Goal: Communication & Community: Share content

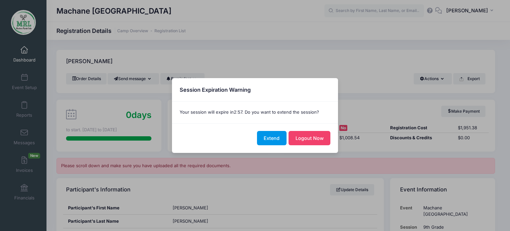
click at [275, 139] on button "Extend" at bounding box center [272, 138] width 30 height 14
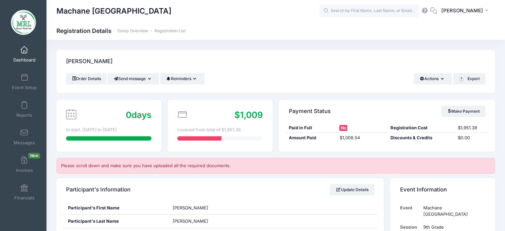
click at [247, 105] on div "$1,009 covered from total of $1,951.38" at bounding box center [220, 126] width 105 height 52
click at [353, 10] on input "text" at bounding box center [369, 10] width 100 height 13
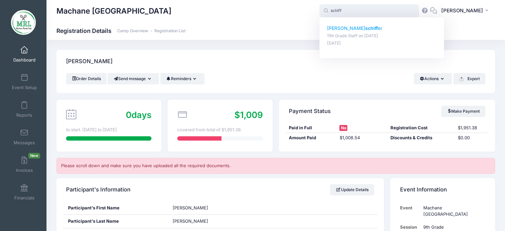
click at [365, 27] on strong "schiff" at bounding box center [371, 28] width 13 height 6
type input "rachel schiffer (11th Grade Staff, Aug-14, 2025)"
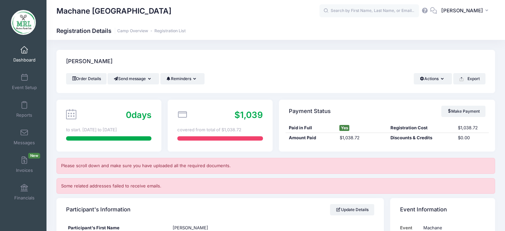
click at [484, 0] on html "Processing Request Please wait... Processing Request Please wait... Processing …" at bounding box center [252, 115] width 505 height 231
click at [347, 13] on input "text" at bounding box center [369, 10] width 100 height 13
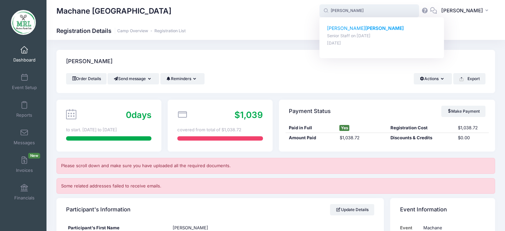
click at [345, 29] on p "Shayna Oratz" at bounding box center [382, 28] width 110 height 7
type input "Shayna Oratz (Senior Staff, Aug-14, 2025)"
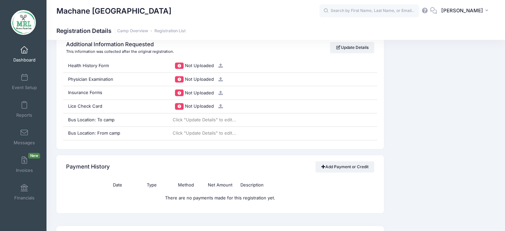
scroll to position [658, 0]
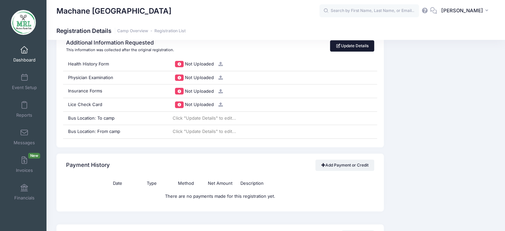
click at [365, 44] on link "Update Details" at bounding box center [352, 45] width 44 height 11
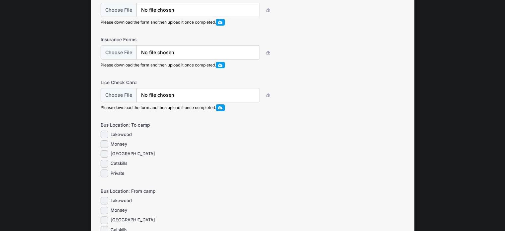
scroll to position [162, 0]
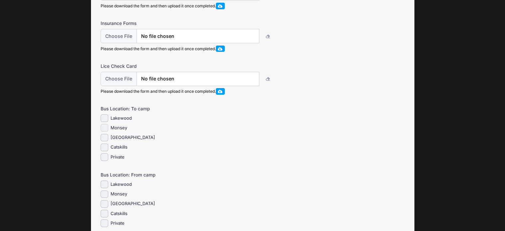
click at [108, 132] on input "Monsey" at bounding box center [105, 128] width 8 height 8
checkbox input "true"
click at [105, 198] on input "Monsey" at bounding box center [105, 194] width 8 height 8
checkbox input "true"
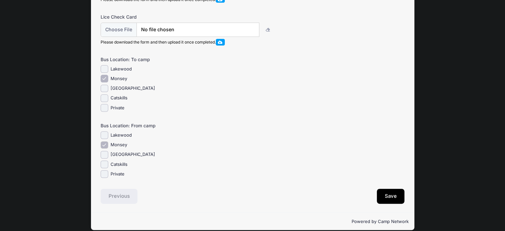
scroll to position [224, 0]
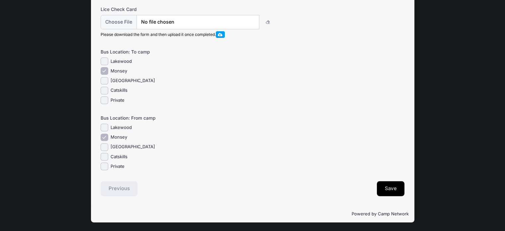
click at [392, 190] on button "Save" at bounding box center [391, 188] width 28 height 15
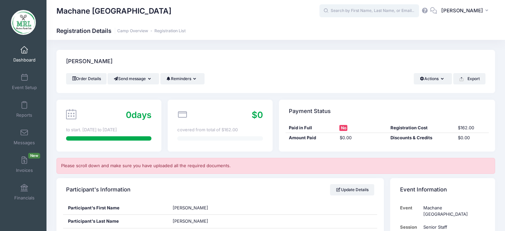
click at [361, 12] on input "text" at bounding box center [369, 10] width 100 height 13
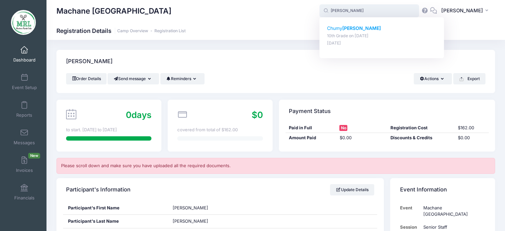
click at [347, 29] on strong "[PERSON_NAME]" at bounding box center [361, 28] width 39 height 6
type input "Chumy Kurtz (10th Grade, Aug-14, 2025)"
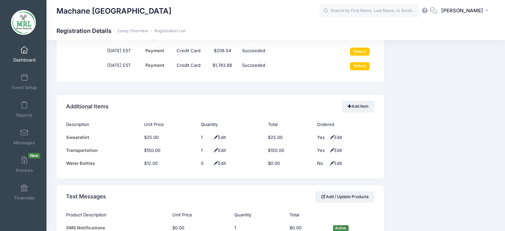
scroll to position [848, 0]
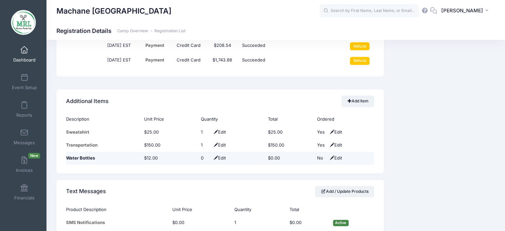
click at [340, 155] on span "Edit" at bounding box center [335, 157] width 14 height 5
click at [327, 156] on select "No Yes" at bounding box center [324, 158] width 15 height 7
select select "1"
click at [317, 155] on select "No Yes" at bounding box center [324, 158] width 15 height 7
click at [217, 155] on span "Edit" at bounding box center [219, 157] width 14 height 5
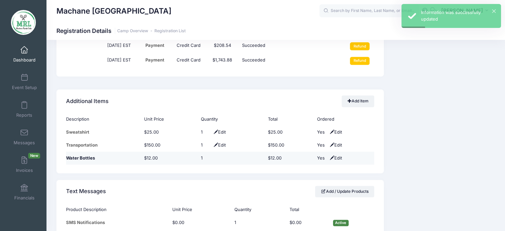
click at [337, 157] on span "Edit" at bounding box center [335, 157] width 14 height 5
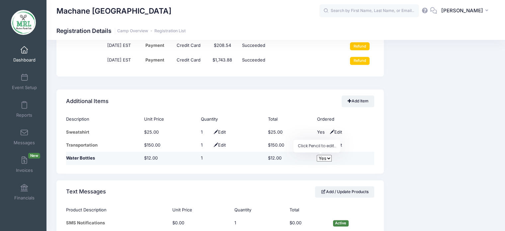
click at [326, 157] on select "No Yes" at bounding box center [324, 158] width 15 height 7
click at [317, 155] on select "No Yes" at bounding box center [324, 158] width 15 height 7
click at [215, 152] on td "1 Edit" at bounding box center [231, 157] width 67 height 13
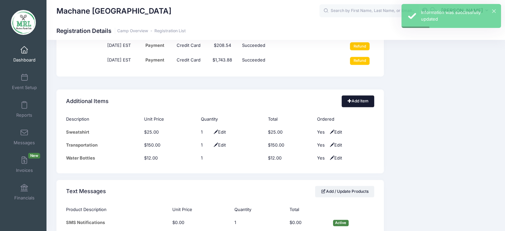
click at [359, 101] on link "Add Item" at bounding box center [358, 100] width 33 height 11
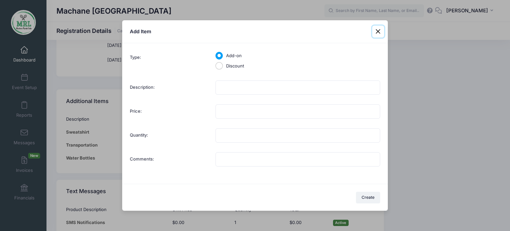
click at [379, 33] on button at bounding box center [378, 32] width 12 height 12
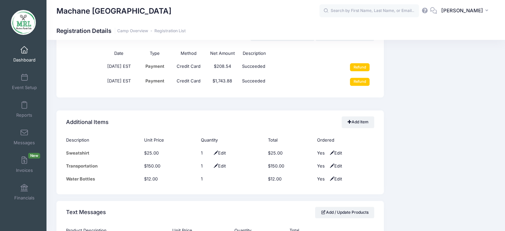
scroll to position [829, 0]
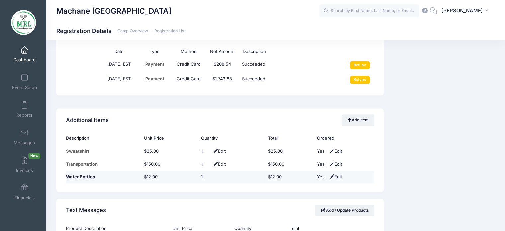
click at [207, 176] on div "1" at bounding box center [206, 177] width 10 height 7
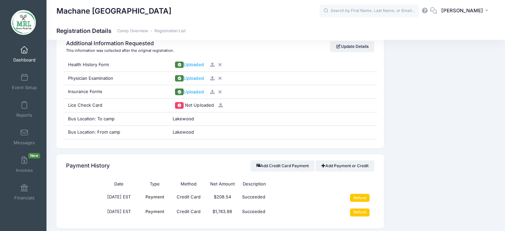
scroll to position [691, 0]
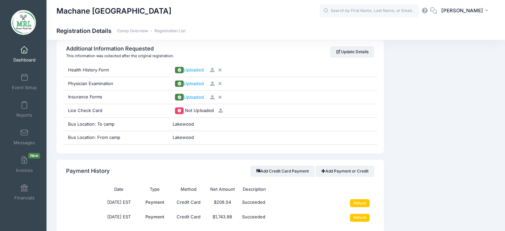
click at [387, 110] on div "Event Information Event Machane Racket Lake Session 10th Grade From Aug 14th To…" at bounding box center [442, 107] width 111 height 1241
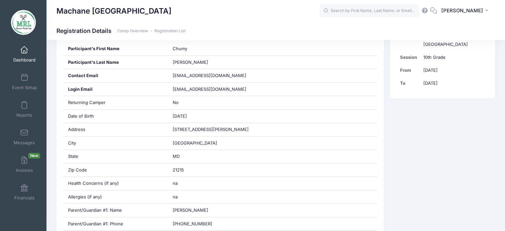
scroll to position [0, 0]
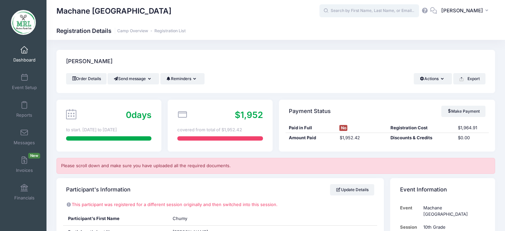
click at [384, 11] on input "text" at bounding box center [369, 10] width 100 height 13
type input "w"
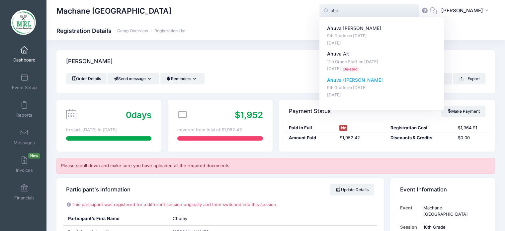
click at [377, 81] on p "Ahu va (Esther) Wakszul" at bounding box center [382, 80] width 110 height 7
type input "Ahuva (Esther) Wakszul (9th Grade, Aug-14, 2025)"
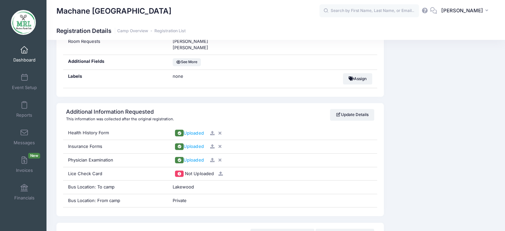
scroll to position [643, 0]
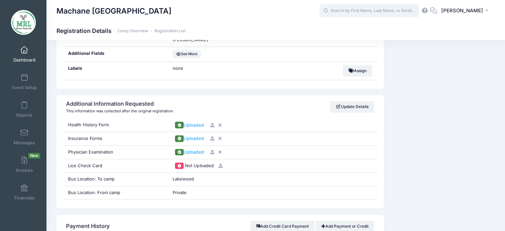
click at [363, 11] on input "text" at bounding box center [369, 10] width 100 height 13
type input "d"
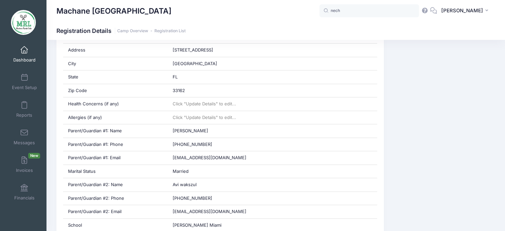
scroll to position [0, 0]
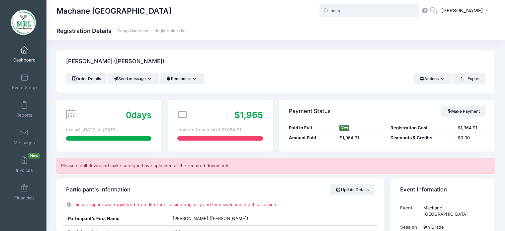
click at [358, 12] on input "nech" at bounding box center [369, 10] width 100 height 13
type input "n"
type input "gl"
click at [24, 51] on span at bounding box center [24, 49] width 0 height 7
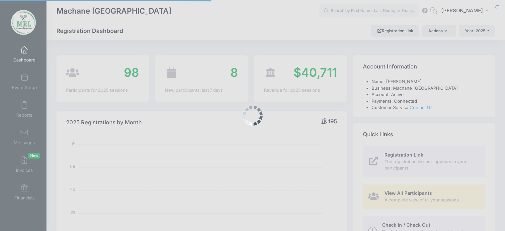
select select
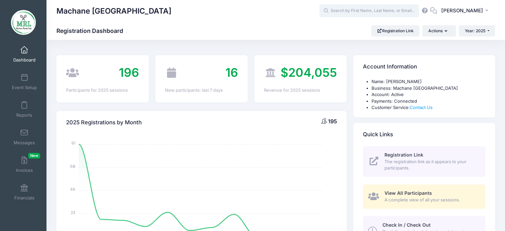
click at [350, 13] on input "text" at bounding box center [369, 10] width 100 height 13
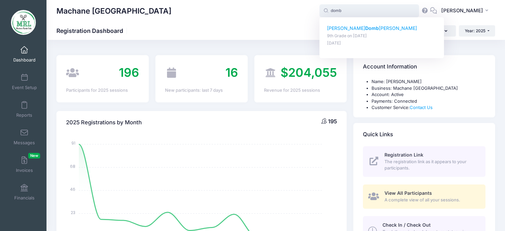
click at [343, 31] on p "Faigy Domb roff" at bounding box center [382, 28] width 110 height 7
type input "Faigy Dombroff (9th Grade, Aug-14, 2025)"
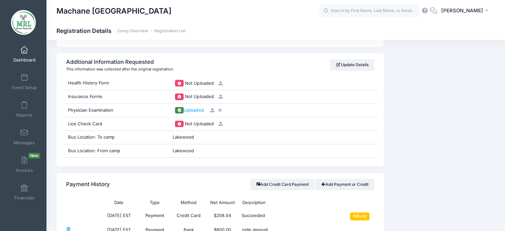
scroll to position [643, 0]
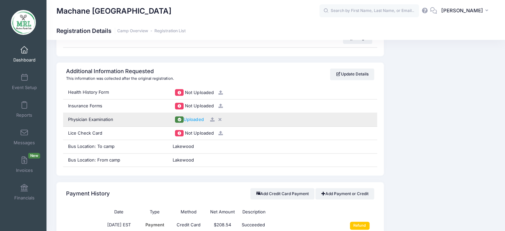
click at [195, 123] on div "Uploaded" at bounding box center [273, 119] width 210 height 13
click at [196, 119] on span "Uploaded" at bounding box center [194, 119] width 20 height 5
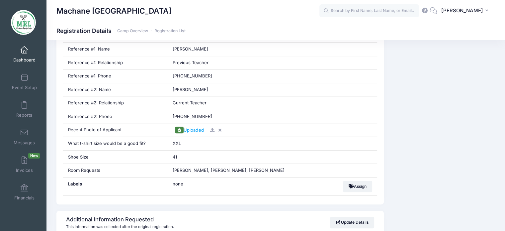
scroll to position [491, 0]
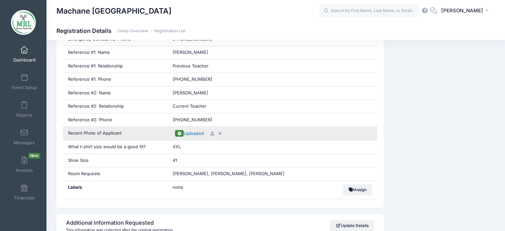
click at [199, 131] on span "Uploaded" at bounding box center [194, 133] width 20 height 5
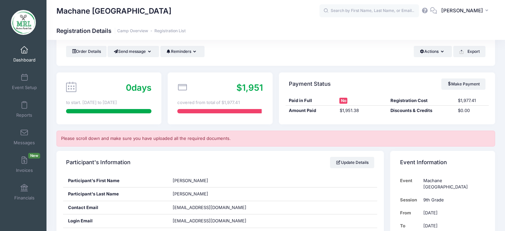
scroll to position [40, 0]
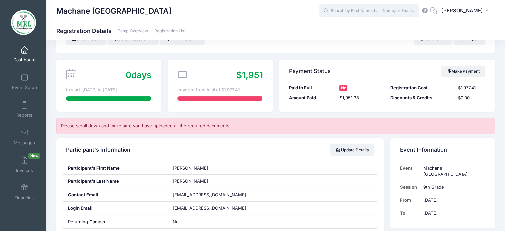
click at [387, 12] on input "text" at bounding box center [369, 10] width 100 height 13
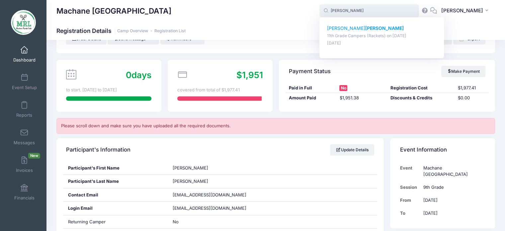
click at [365, 29] on strong "markowitz" at bounding box center [384, 28] width 39 height 6
type input "miriam markowitz (11th Grade Campers (Rackets), Aug-14, 2025)"
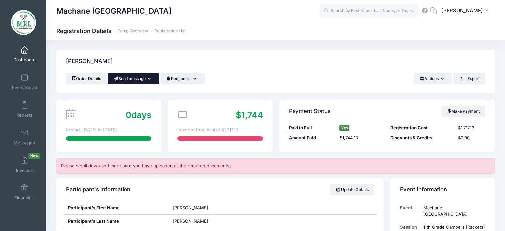
click at [156, 80] on button "Send message" at bounding box center [133, 78] width 51 height 11
click at [141, 94] on link "Send Email" at bounding box center [138, 95] width 40 height 13
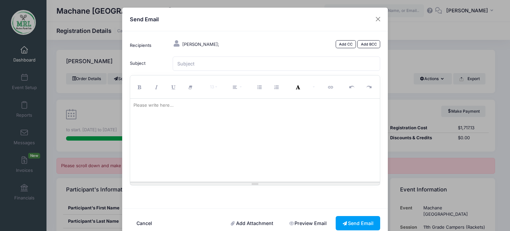
click at [255, 225] on link "Add Attachment" at bounding box center [252, 223] width 56 height 14
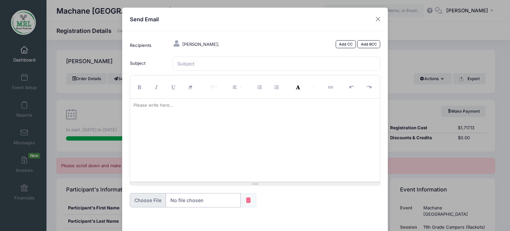
click at [151, 199] on input "file" at bounding box center [185, 200] width 111 height 14
type input "C:\fakepath\health history form.pdf"
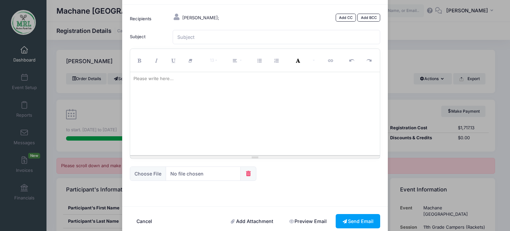
scroll to position [39, 0]
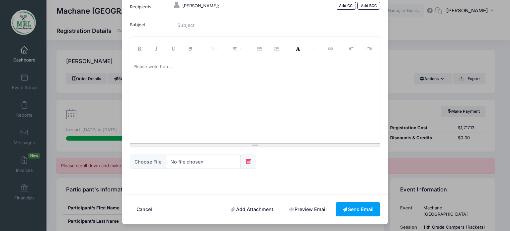
click at [252, 208] on link "Add Attachment" at bounding box center [252, 209] width 56 height 14
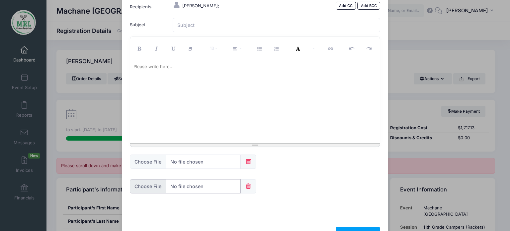
click at [147, 187] on input "file" at bounding box center [185, 186] width 111 height 14
type input "C:\fakepath\physical examination form.pdf"
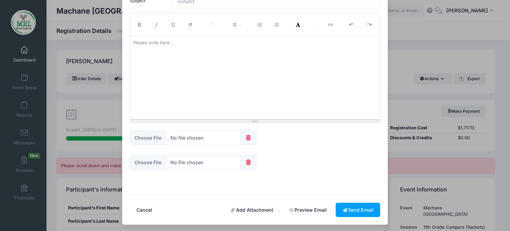
scroll to position [63, 0]
click at [247, 209] on link "Add Attachment" at bounding box center [252, 209] width 56 height 14
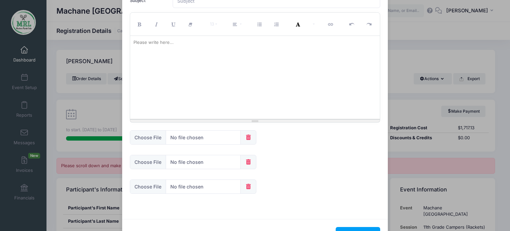
click at [247, 209] on form "Recipients Markowitz, Miriam; Add CC Add BCC Subject CC BCC 13" at bounding box center [255, 93] width 257 height 235
click at [150, 187] on input "file" at bounding box center [185, 186] width 111 height 14
type input "C:\fakepath\Insurance Cards (1).pdf"
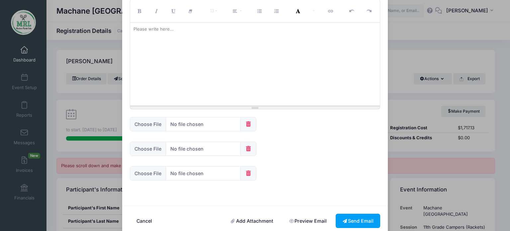
scroll to position [87, 0]
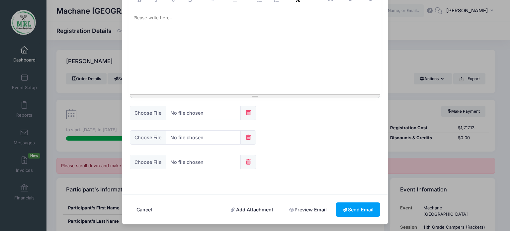
click at [256, 209] on link "Add Attachment" at bounding box center [252, 209] width 56 height 14
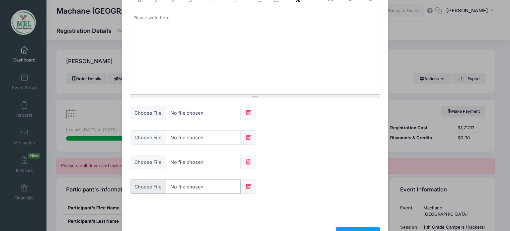
click at [156, 186] on input "file" at bounding box center [185, 186] width 111 height 14
type input "C:\fakepath\lice card.png"
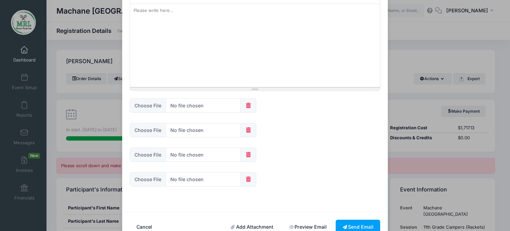
scroll to position [101, 0]
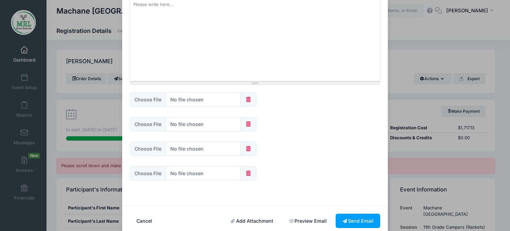
click at [252, 221] on link "Add Attachment" at bounding box center [252, 221] width 56 height 14
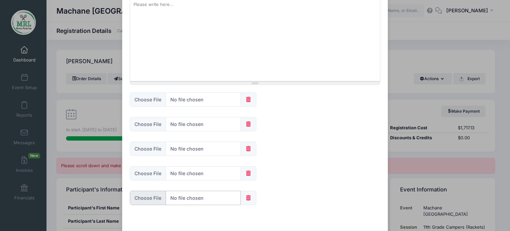
click at [147, 196] on input "file" at bounding box center [185, 198] width 111 height 14
type input "C:\fakepath\Handbook.pdf"
click at [167, 28] on div at bounding box center [255, 39] width 250 height 83
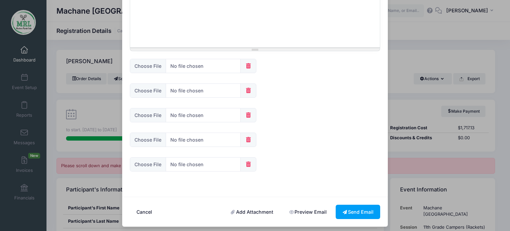
scroll to position [136, 0]
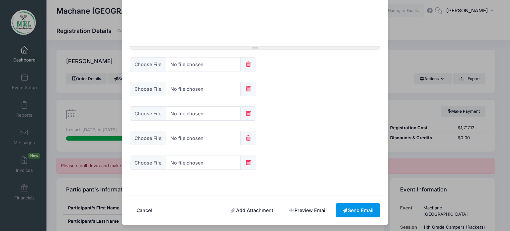
click at [352, 209] on button "Send Email" at bounding box center [358, 210] width 44 height 14
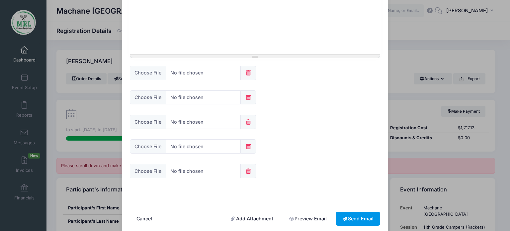
scroll to position [144, 0]
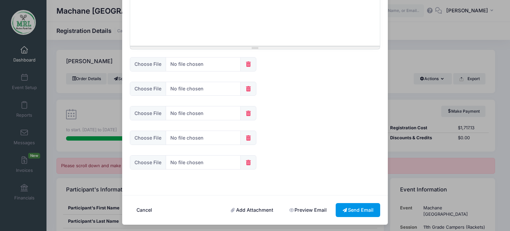
click at [352, 209] on button "Send Email" at bounding box center [358, 210] width 44 height 14
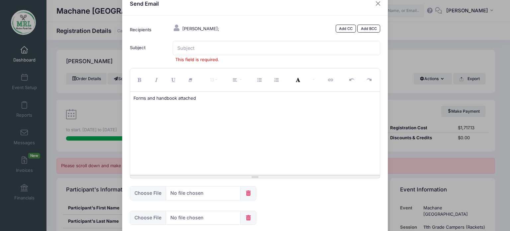
scroll to position [14, 0]
click at [191, 49] on input "Subject" at bounding box center [277, 50] width 208 height 14
drag, startPoint x: 191, startPoint y: 49, endPoint x: 252, endPoint y: 100, distance: 79.0
click at [252, 100] on form "Recipients Markowitz, Miriam; Add CC Add BCC Subject This field is required." at bounding box center [255, 171] width 257 height 293
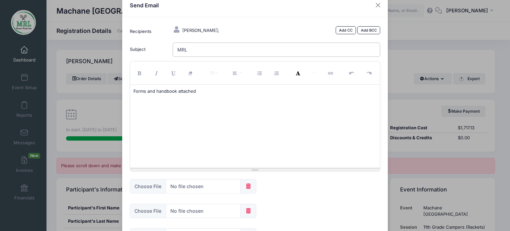
type input "MRL forms"
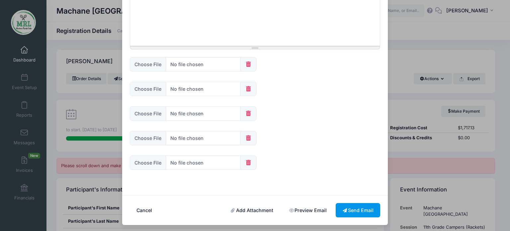
click at [359, 208] on button "Send Email" at bounding box center [358, 210] width 44 height 14
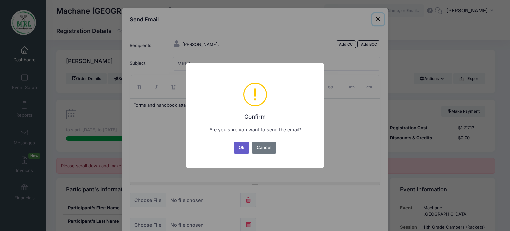
click at [240, 147] on button "Ok" at bounding box center [241, 147] width 15 height 12
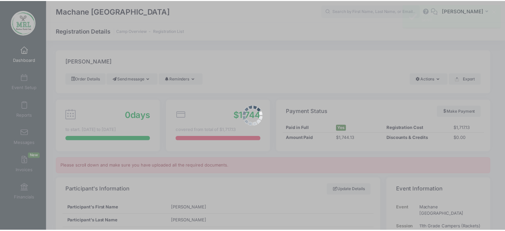
scroll to position [14, 0]
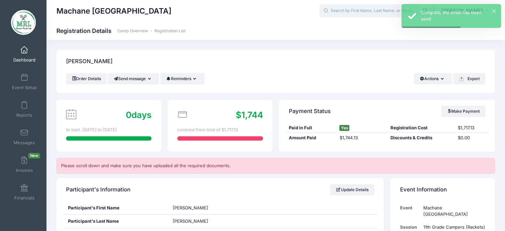
click at [354, 13] on input "text" at bounding box center [369, 10] width 100 height 13
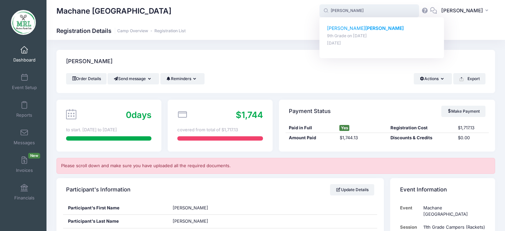
click at [345, 27] on p "yehudis taub" at bounding box center [382, 28] width 110 height 7
type input "yehudis taub (9th Grade, Aug-14, 2025)"
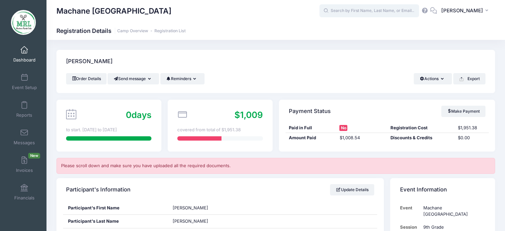
click at [344, 11] on input "text" at bounding box center [369, 10] width 100 height 13
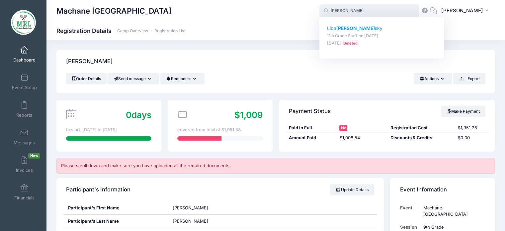
click at [346, 30] on strong "[PERSON_NAME]" at bounding box center [355, 28] width 39 height 6
type input "[PERSON_NAME] (11th Grade Staff, [DATE])"
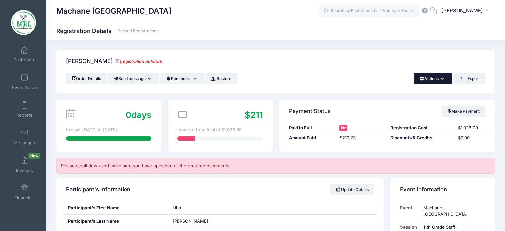
click at [444, 77] on button "Actions" at bounding box center [433, 78] width 38 height 11
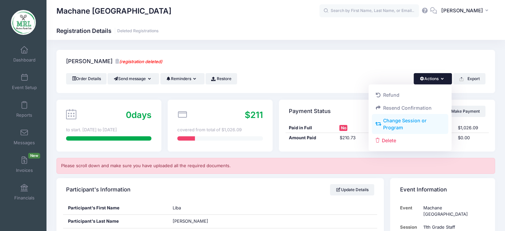
click at [408, 120] on link "Change Session or Program" at bounding box center [410, 124] width 77 height 20
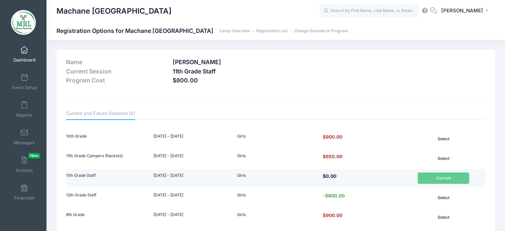
click at [445, 177] on td "Current" at bounding box center [443, 178] width 84 height 18
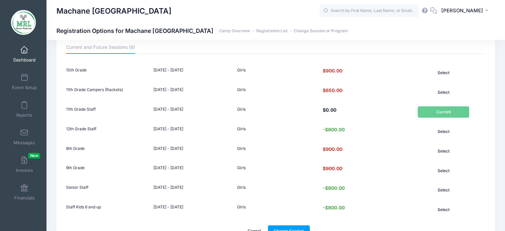
scroll to position [105, 0]
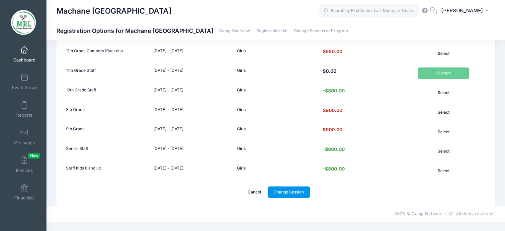
click at [291, 191] on link "Change Session" at bounding box center [289, 191] width 42 height 11
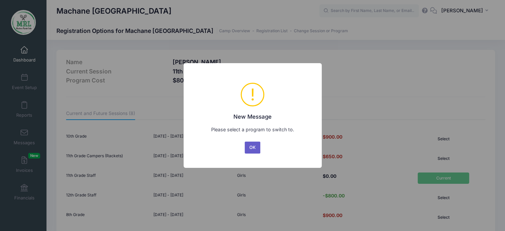
click at [251, 147] on button "OK" at bounding box center [253, 147] width 16 height 12
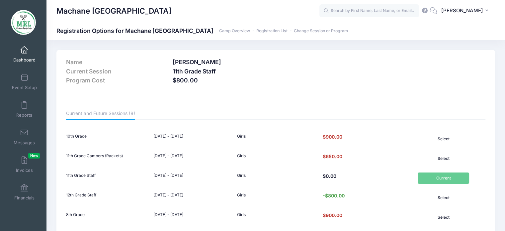
scroll to position [105, 0]
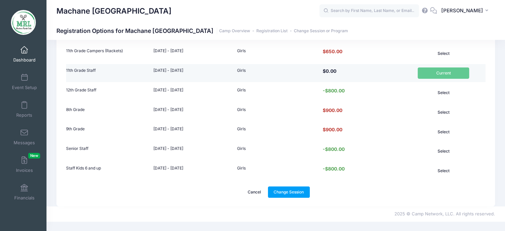
click at [438, 77] on td "Current" at bounding box center [443, 73] width 84 height 18
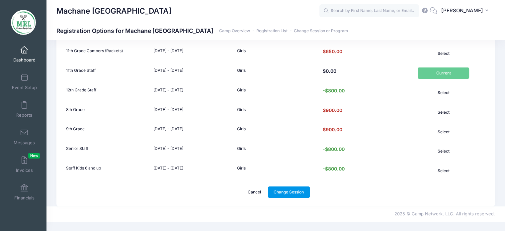
click at [287, 191] on link "Change Session" at bounding box center [289, 191] width 42 height 11
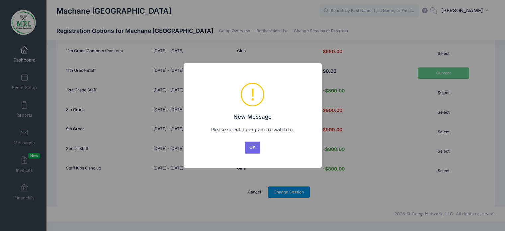
scroll to position [0, 0]
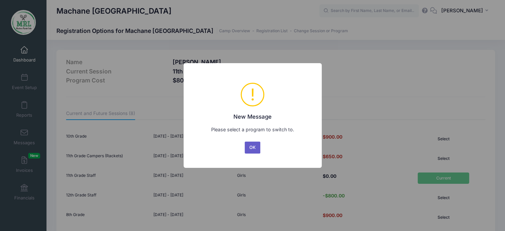
click at [254, 149] on button "OK" at bounding box center [253, 147] width 16 height 12
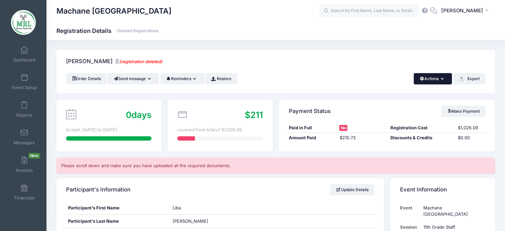
click at [442, 79] on icon "button" at bounding box center [443, 79] width 5 height 0
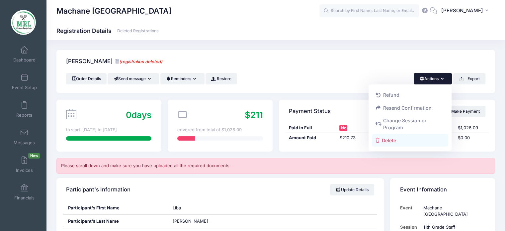
click at [394, 140] on link "Delete" at bounding box center [410, 140] width 77 height 13
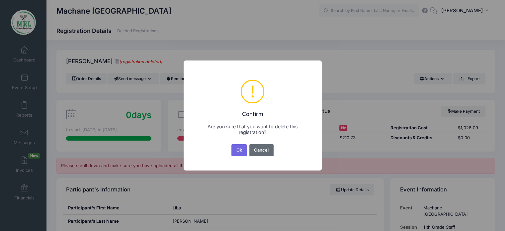
click at [266, 146] on button "Cancel" at bounding box center [261, 150] width 24 height 12
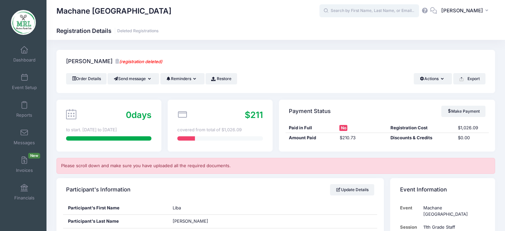
click at [347, 13] on input "text" at bounding box center [369, 10] width 100 height 13
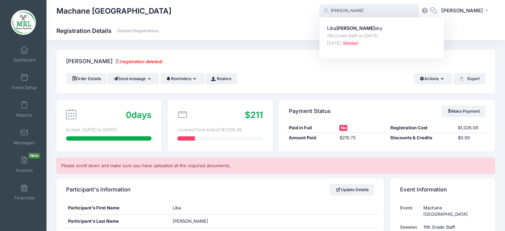
click at [332, 19] on div "Liba Polan sky 11th Grade Staff on Aug-14, 2025 Jan-04, 2025 Deleted" at bounding box center [381, 37] width 125 height 41
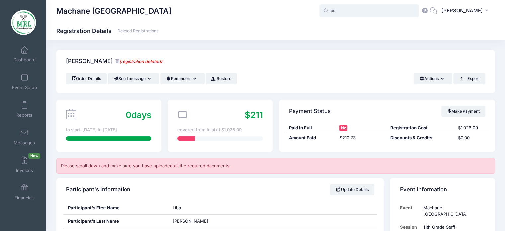
type input "p"
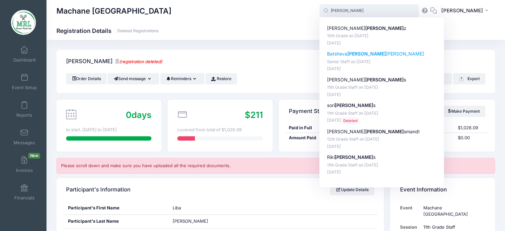
click at [341, 56] on p "Batsheva Weis berg" at bounding box center [382, 53] width 110 height 7
type input "Batsheva Weisberg (Senior Staff, Aug-14, 2025)"
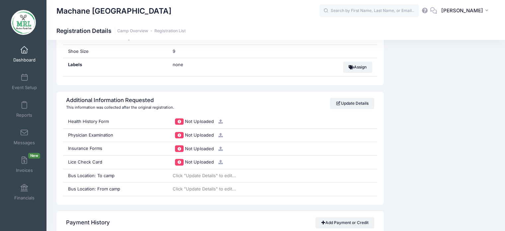
scroll to position [602, 0]
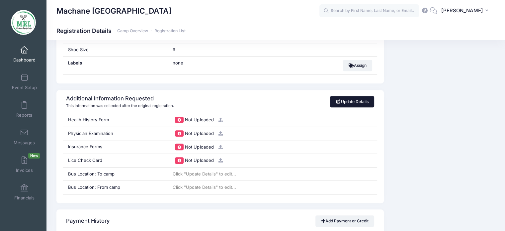
click at [362, 101] on link "Update Details" at bounding box center [352, 101] width 44 height 11
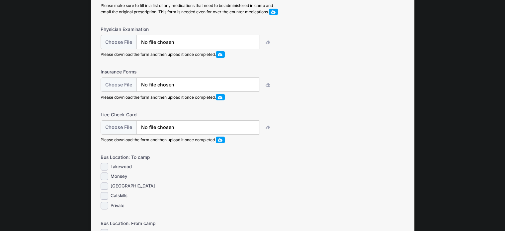
scroll to position [113, 0]
click at [102, 171] on input "Lakewood" at bounding box center [105, 168] width 8 height 8
checkbox input "true"
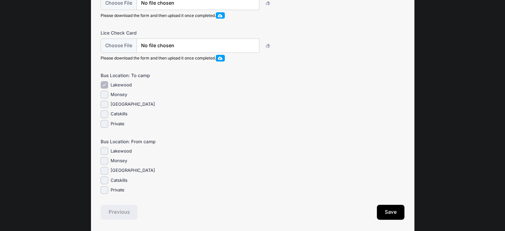
scroll to position [194, 0]
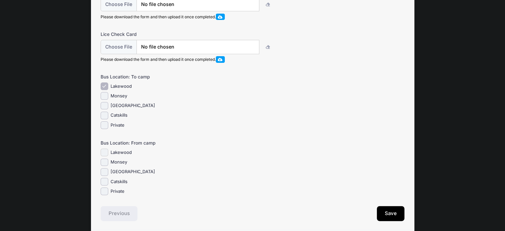
click at [104, 156] on input "Lakewood" at bounding box center [105, 152] width 8 height 8
checkbox input "true"
click at [389, 221] on button "Save" at bounding box center [391, 213] width 28 height 15
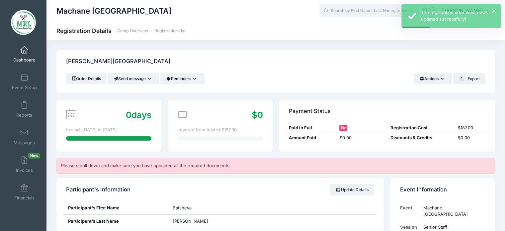
click at [349, 8] on input "text" at bounding box center [369, 10] width 100 height 13
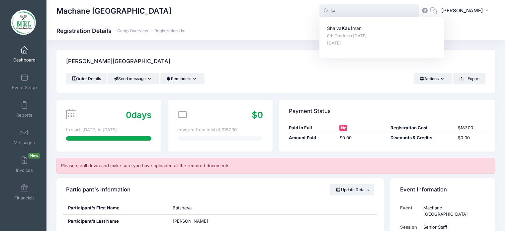
type input "k"
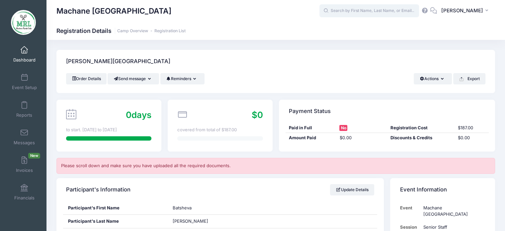
click at [357, 13] on input "text" at bounding box center [369, 10] width 100 height 13
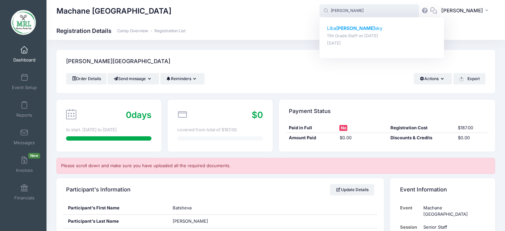
click at [346, 26] on strong "Polan" at bounding box center [355, 28] width 39 height 6
type input "Liba Polansky (11th Grade Staff, Aug-14, 2025)"
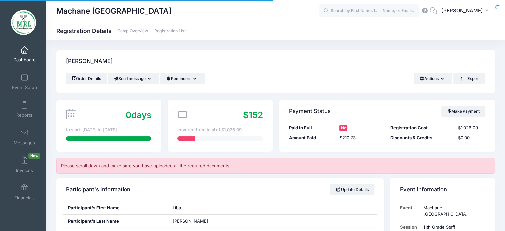
click at [346, 26] on div "Machane [GEOGRAPHIC_DATA] Registration Details Camp Overview Registration List" at bounding box center [275, 30] width 459 height 9
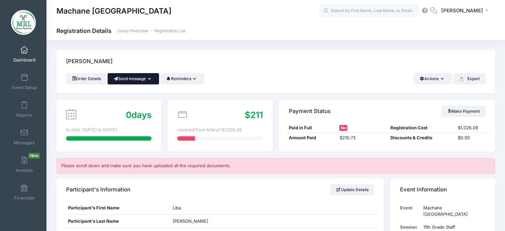
click at [153, 79] on icon "button" at bounding box center [150, 79] width 5 height 0
click at [142, 96] on link "Send Email" at bounding box center [138, 95] width 40 height 13
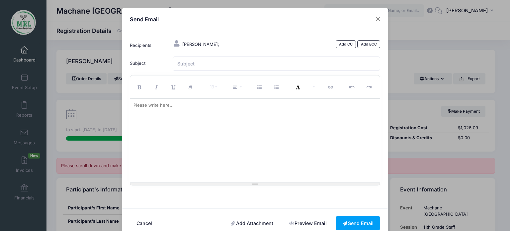
click at [151, 110] on div "Please write here..." at bounding box center [153, 105] width 47 height 13
paste div
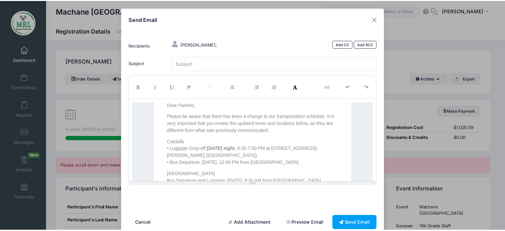
scroll to position [125, 0]
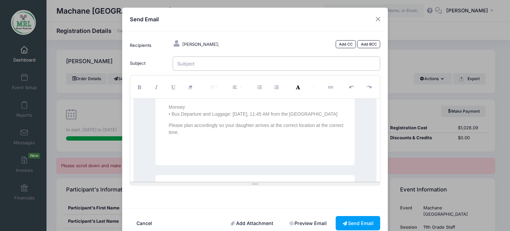
click at [182, 65] on input "Subject" at bounding box center [277, 63] width 208 height 14
type input "MRL"
click at [358, 223] on button "Send Email" at bounding box center [358, 223] width 44 height 14
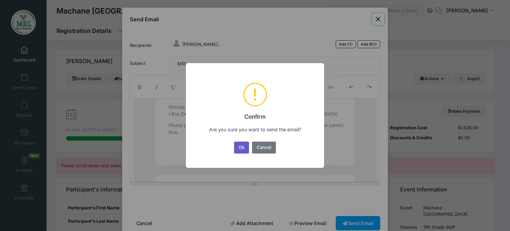
click at [242, 150] on button "Ok" at bounding box center [241, 147] width 15 height 12
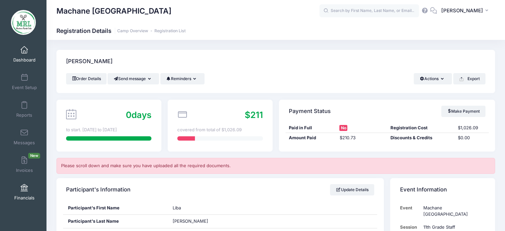
click at [24, 187] on span at bounding box center [24, 187] width 0 height 7
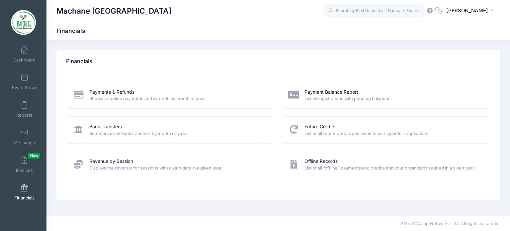
click at [296, 95] on icon at bounding box center [293, 94] width 11 height 9
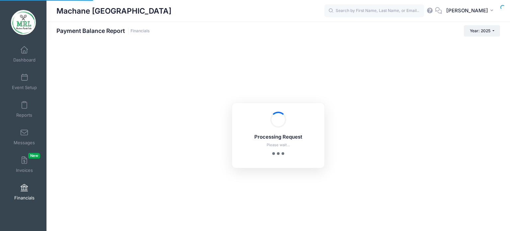
select select "10"
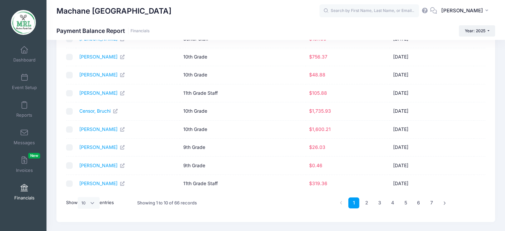
scroll to position [93, 0]
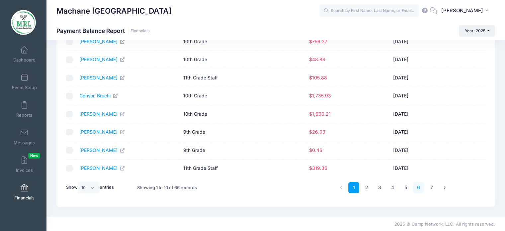
click at [419, 188] on link "6" at bounding box center [418, 187] width 11 height 11
click at [406, 187] on link "5" at bounding box center [405, 187] width 11 height 11
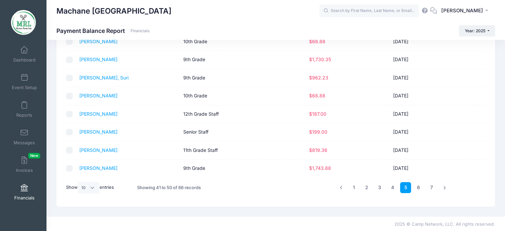
click at [406, 187] on link "5" at bounding box center [405, 187] width 11 height 11
click at [390, 187] on link "4" at bounding box center [392, 187] width 11 height 11
click at [69, 113] on input "checkbox" at bounding box center [69, 114] width 7 height 7
checkbox input "true"
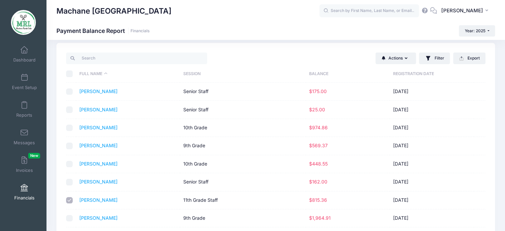
scroll to position [0, 0]
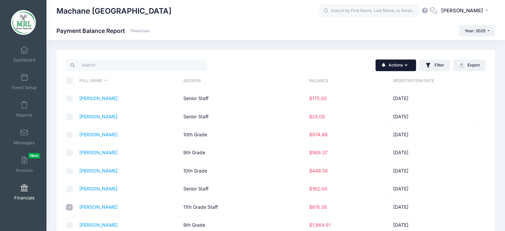
click at [408, 62] on button "Actions" at bounding box center [396, 64] width 41 height 11
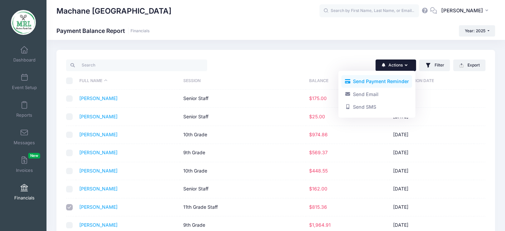
click at [381, 83] on link "Send Payment Reminder" at bounding box center [376, 81] width 71 height 13
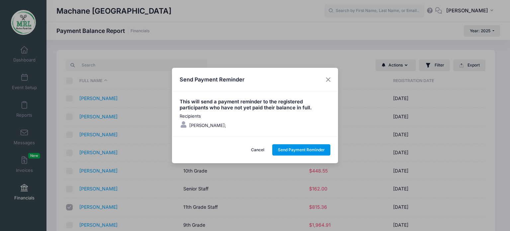
click at [308, 150] on button "Send Payment Reminder" at bounding box center [301, 149] width 58 height 11
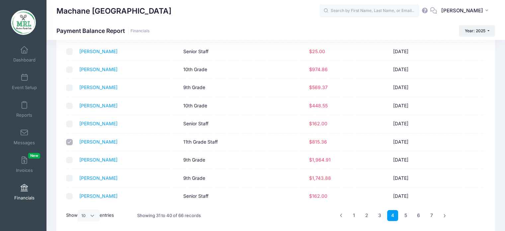
scroll to position [93, 0]
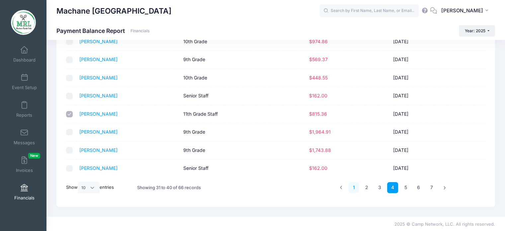
click at [356, 189] on link "1" at bounding box center [353, 187] width 11 height 11
